Goal: Use online tool/utility: Utilize a website feature to perform a specific function

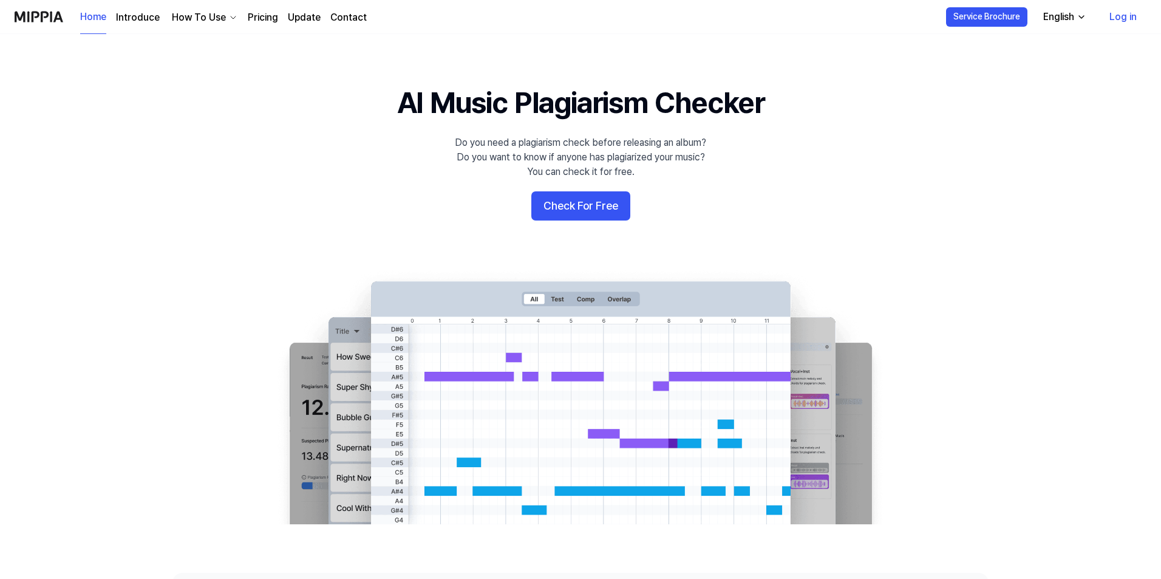
click at [614, 203] on button "Check For Free" at bounding box center [580, 205] width 99 height 29
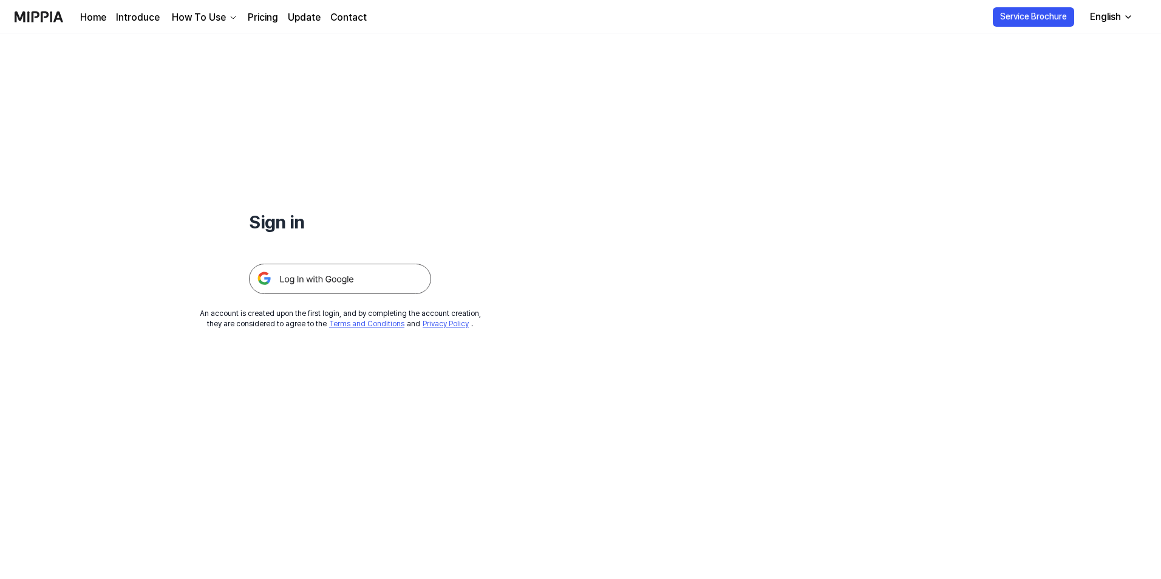
click at [335, 284] on img at bounding box center [340, 279] width 182 height 30
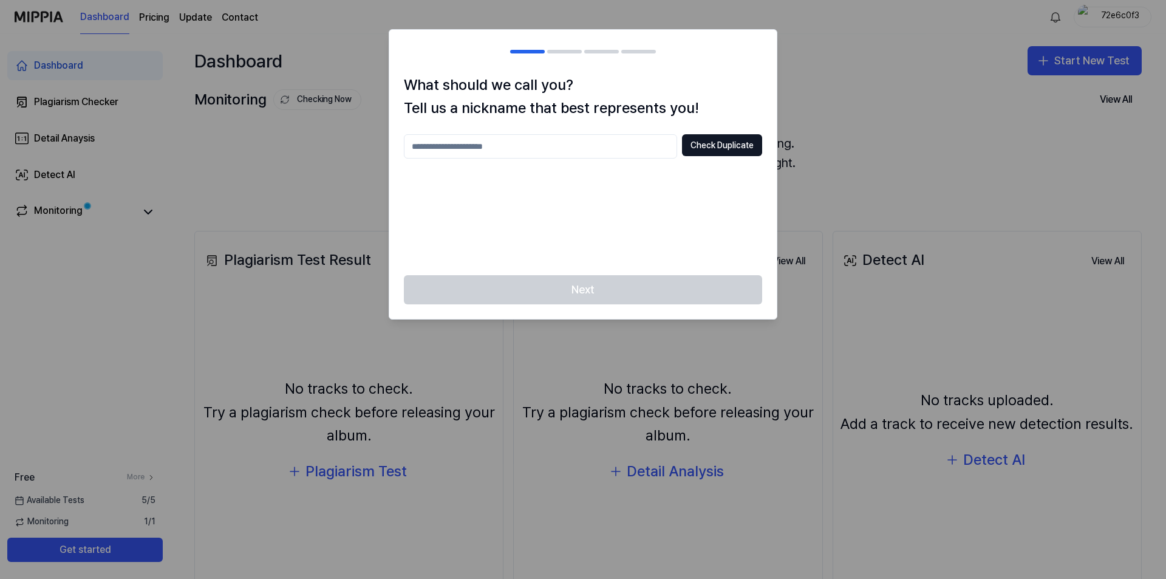
click at [617, 145] on input "text" at bounding box center [540, 146] width 273 height 24
click at [746, 155] on button "Check Duplicate" at bounding box center [722, 145] width 80 height 22
click at [614, 157] on input "***" at bounding box center [540, 146] width 273 height 24
type input "****"
click at [695, 156] on button "Check Duplicate" at bounding box center [722, 145] width 80 height 22
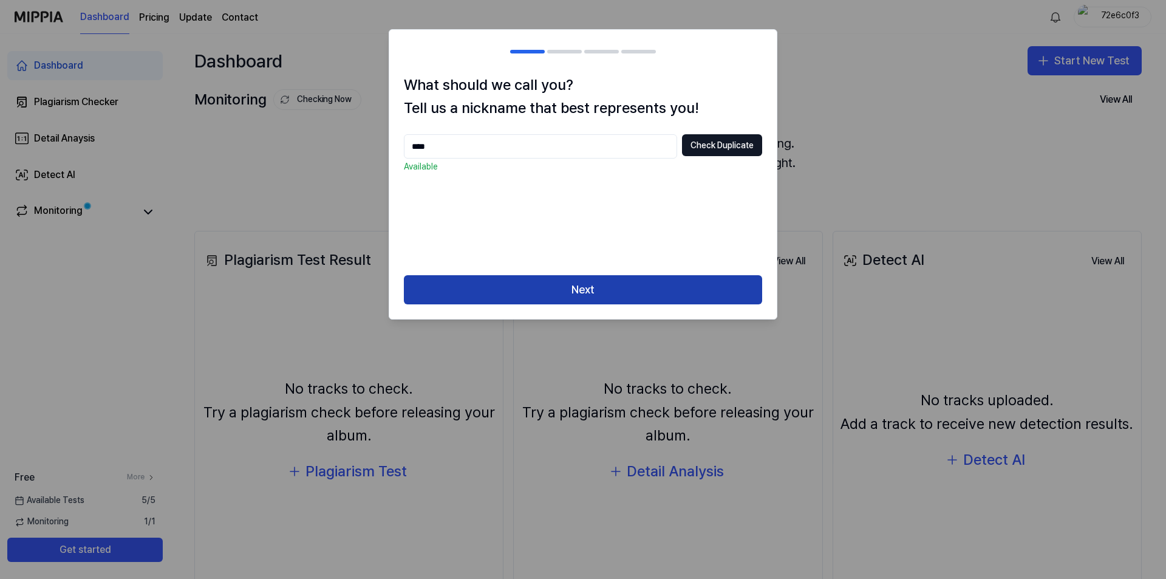
click at [658, 280] on button "Next" at bounding box center [583, 289] width 358 height 29
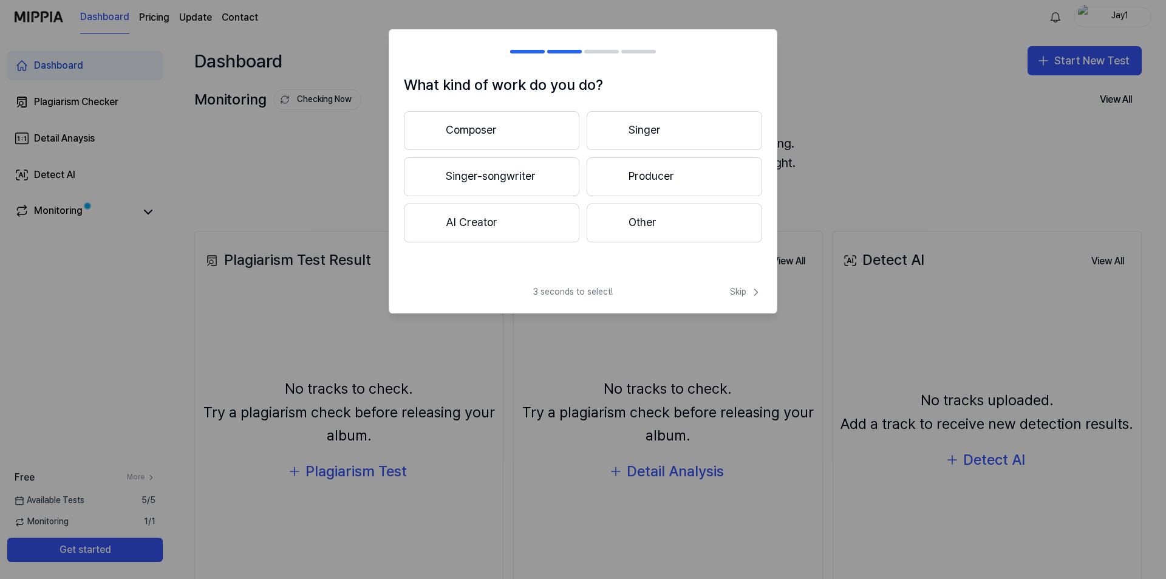
click at [650, 219] on button "Other" at bounding box center [674, 222] width 175 height 39
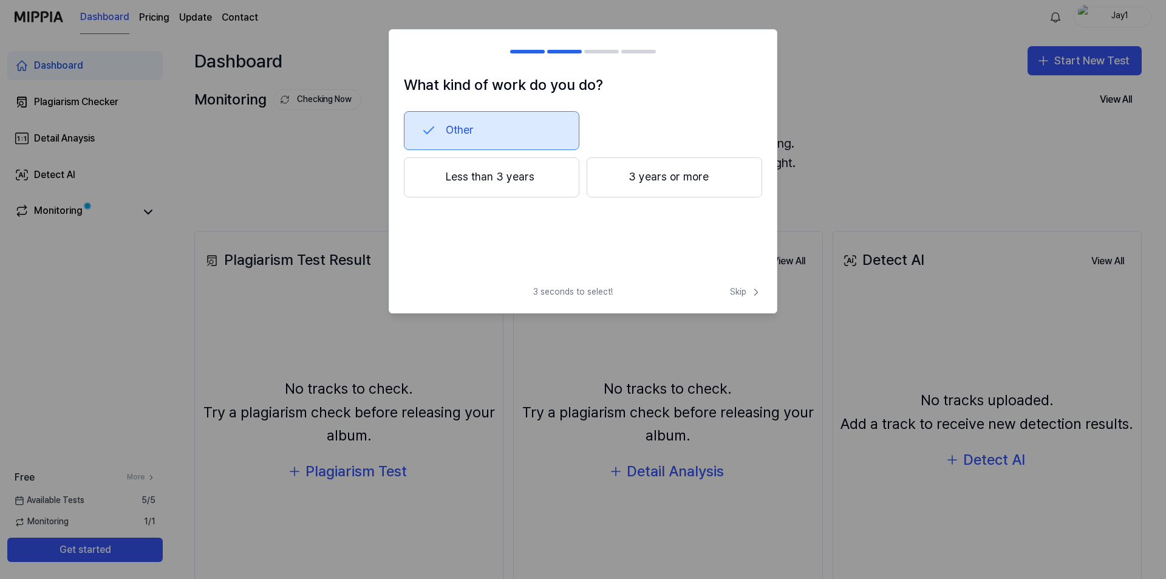
click at [548, 188] on button "Less than 3 years" at bounding box center [491, 177] width 175 height 40
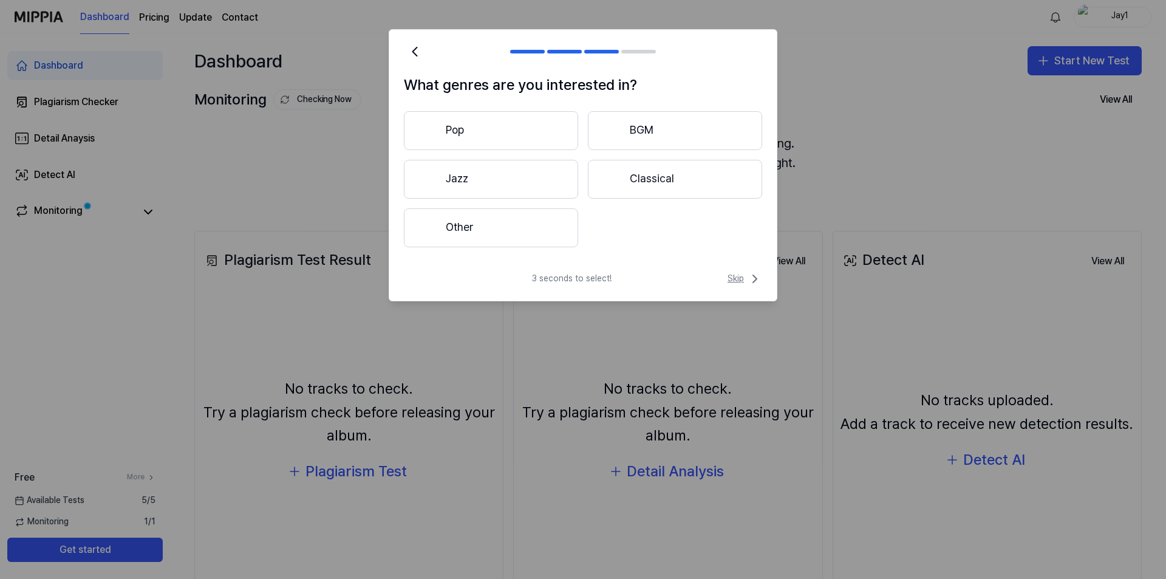
click at [743, 274] on span "Skip" at bounding box center [744, 278] width 35 height 15
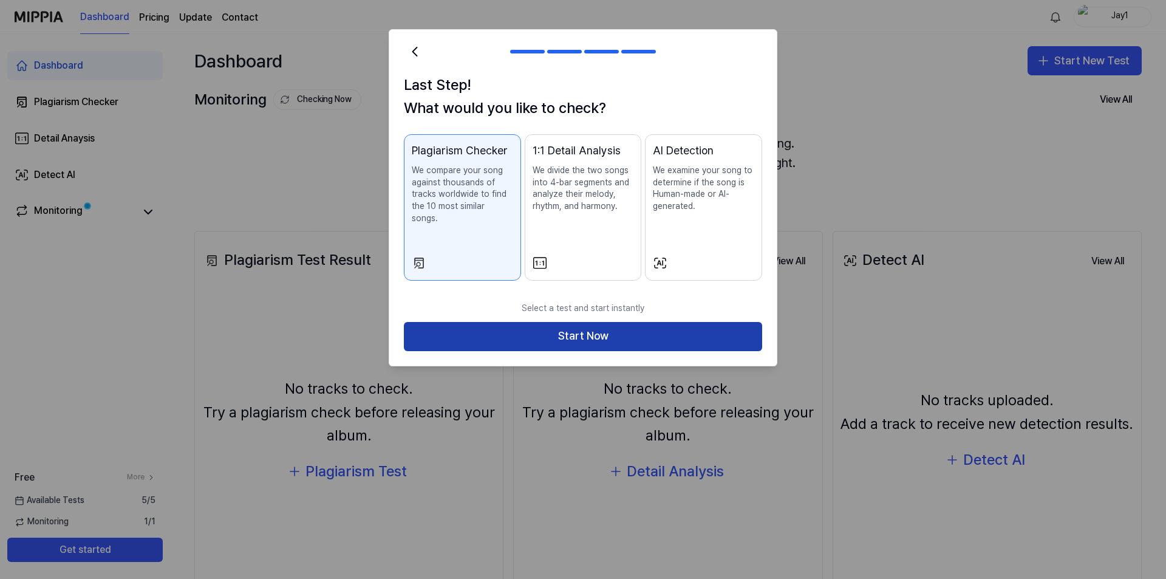
click at [702, 333] on button "Start Now" at bounding box center [583, 336] width 358 height 29
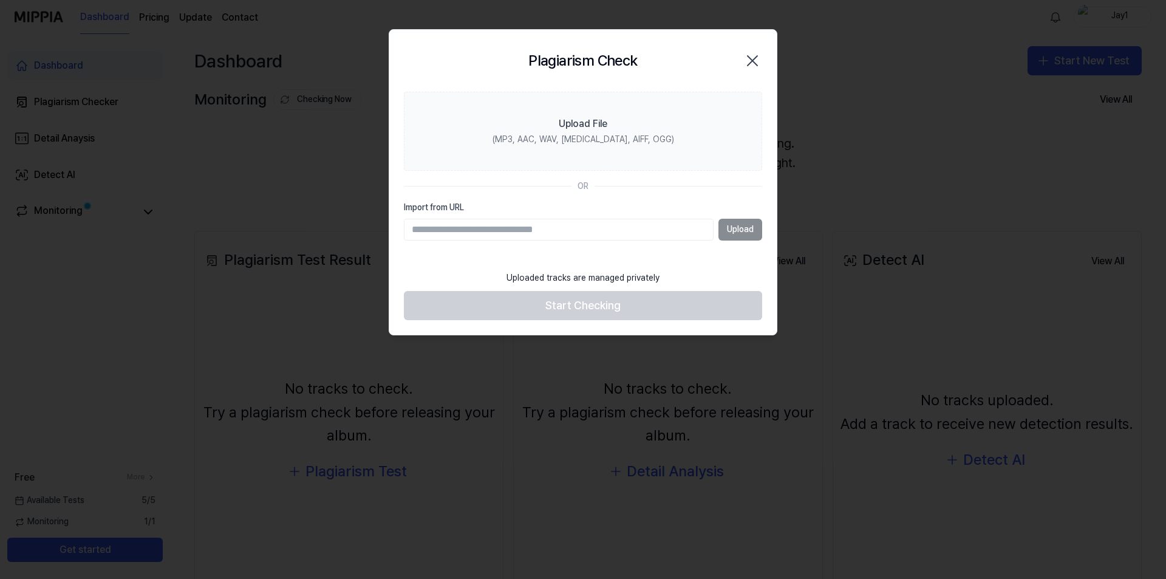
click at [605, 231] on input "Import from URL" at bounding box center [559, 230] width 310 height 22
click at [512, 237] on input "Import from URL" at bounding box center [559, 230] width 310 height 22
paste input "**********"
type input "**********"
click at [739, 231] on button "Upload" at bounding box center [740, 230] width 44 height 22
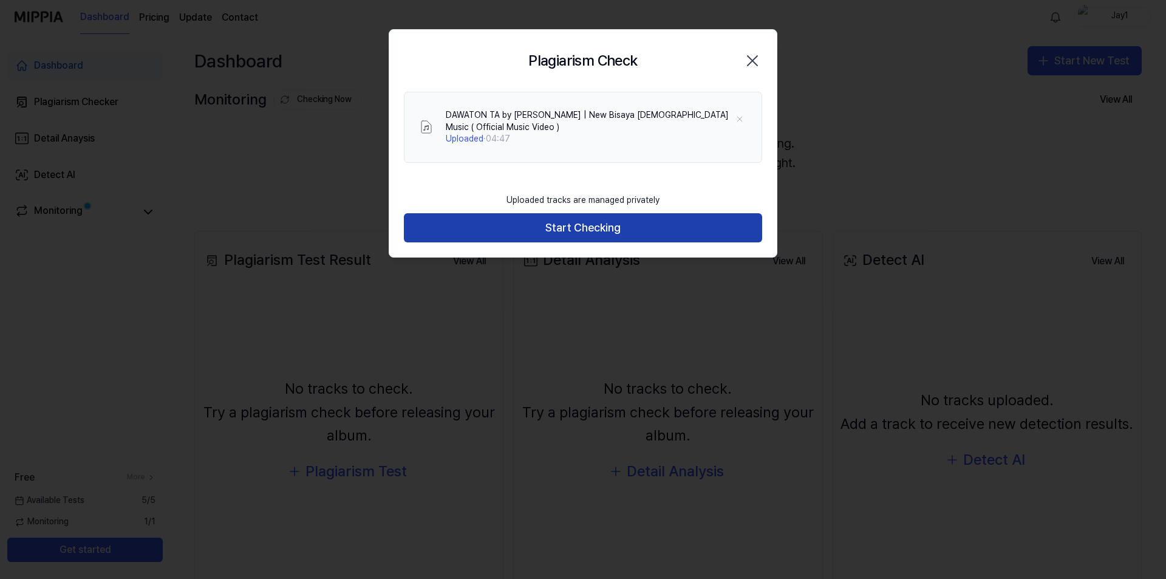
click at [634, 231] on button "Start Checking" at bounding box center [583, 227] width 358 height 29
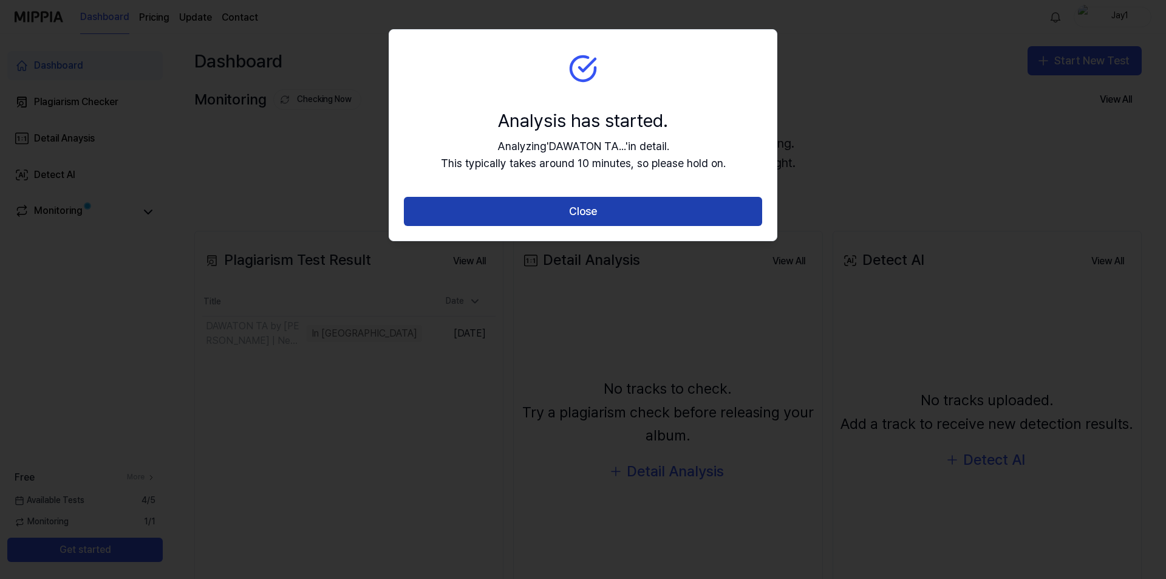
click at [630, 209] on button "Close" at bounding box center [583, 211] width 358 height 29
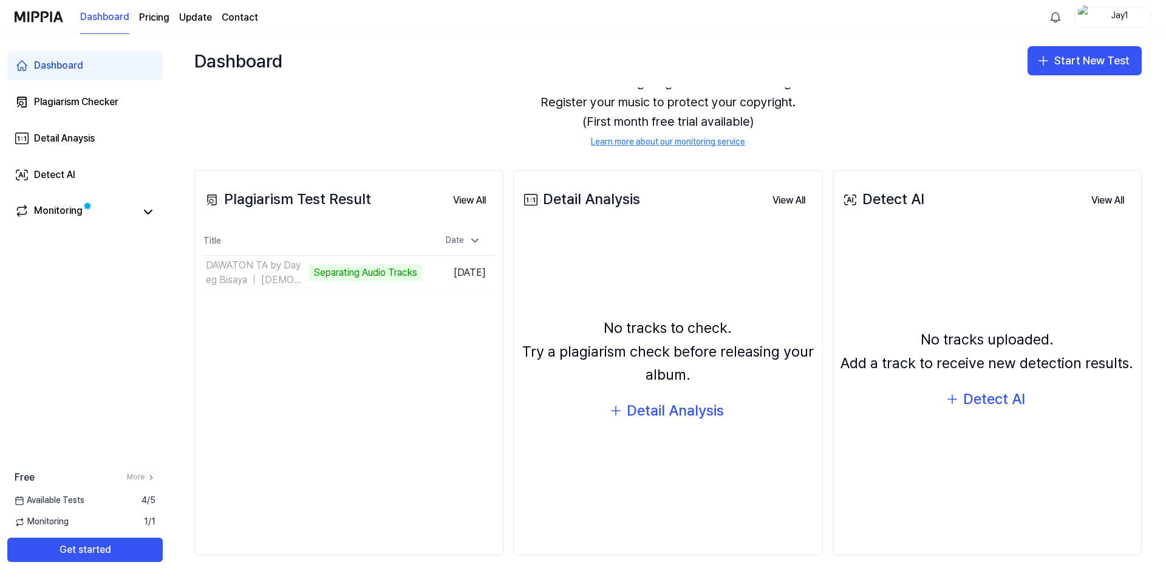
scroll to position [61, 0]
click at [406, 273] on td "DAWATON TA by Dayeg Bisaya ｜ New Bisaya Christian Analyze Music Notes Go to Res…" at bounding box center [312, 272] width 220 height 34
